Goal: Share content

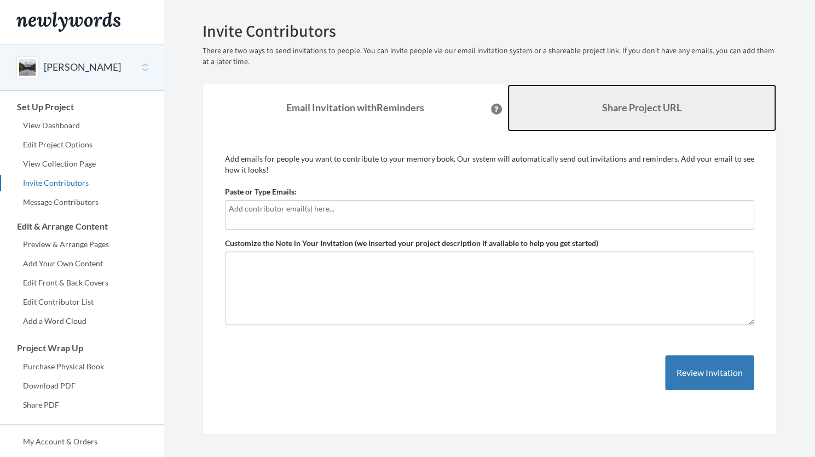
click at [617, 108] on b "Share Project URL" at bounding box center [641, 107] width 79 height 12
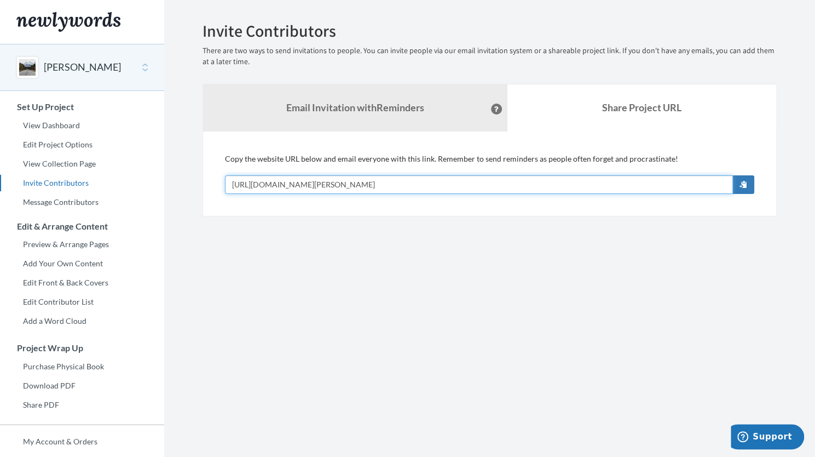
click at [401, 177] on input "[URL][DOMAIN_NAME][PERSON_NAME]" at bounding box center [479, 184] width 508 height 19
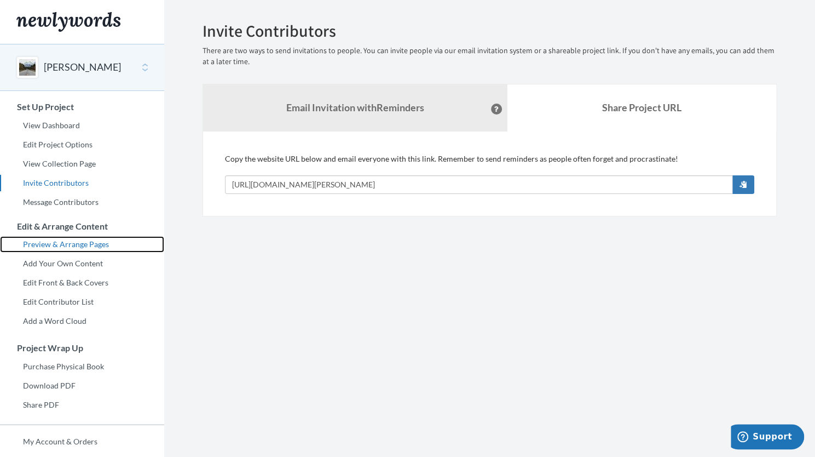
click at [69, 244] on link "Preview & Arrange Pages" at bounding box center [82, 244] width 164 height 16
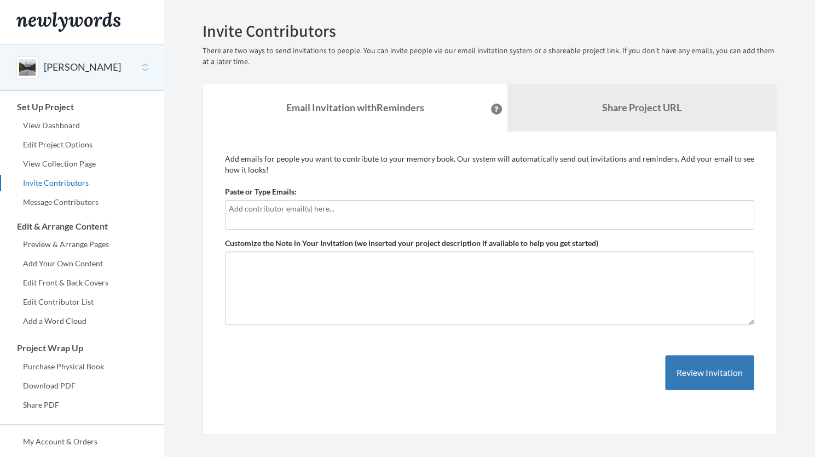
click at [618, 135] on div "Add emails for people you want to contribute to your memory book. Our system wi…" at bounding box center [490, 282] width 574 height 303
click at [622, 124] on link "Share Project URL" at bounding box center [642, 107] width 269 height 47
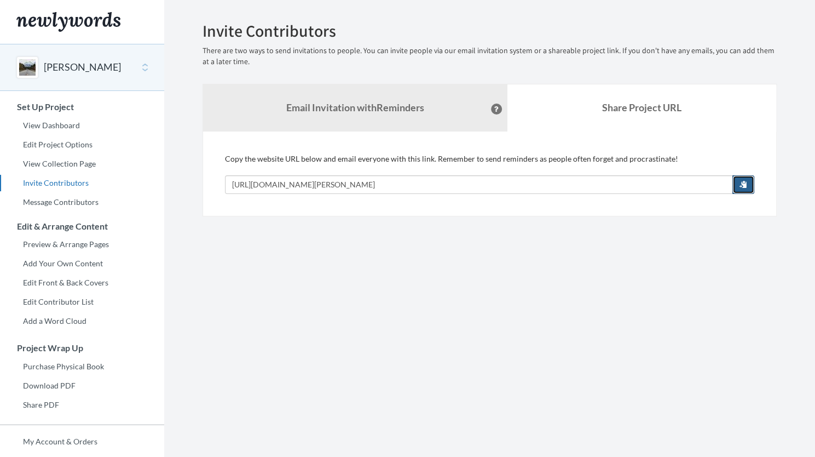
click at [742, 182] on span "button" at bounding box center [744, 184] width 8 height 8
